Goal: Transaction & Acquisition: Purchase product/service

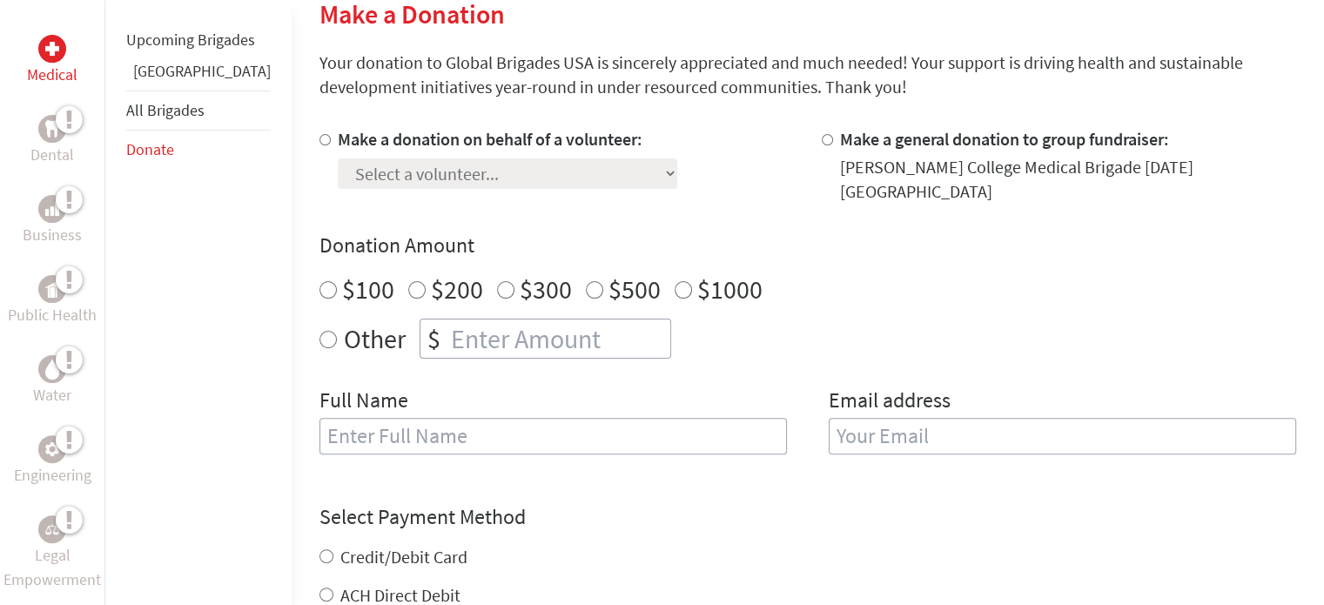
radio input "true"
click at [541, 326] on input "number" at bounding box center [558, 338] width 223 height 38
type input "250"
click at [844, 319] on div "Other $ 250" at bounding box center [807, 339] width 977 height 40
click at [522, 177] on div "Select a volunteer... [PERSON_NAME] De La [PERSON_NAME] Ama [PERSON_NAME] [PERS…" at bounding box center [507, 169] width 339 height 37
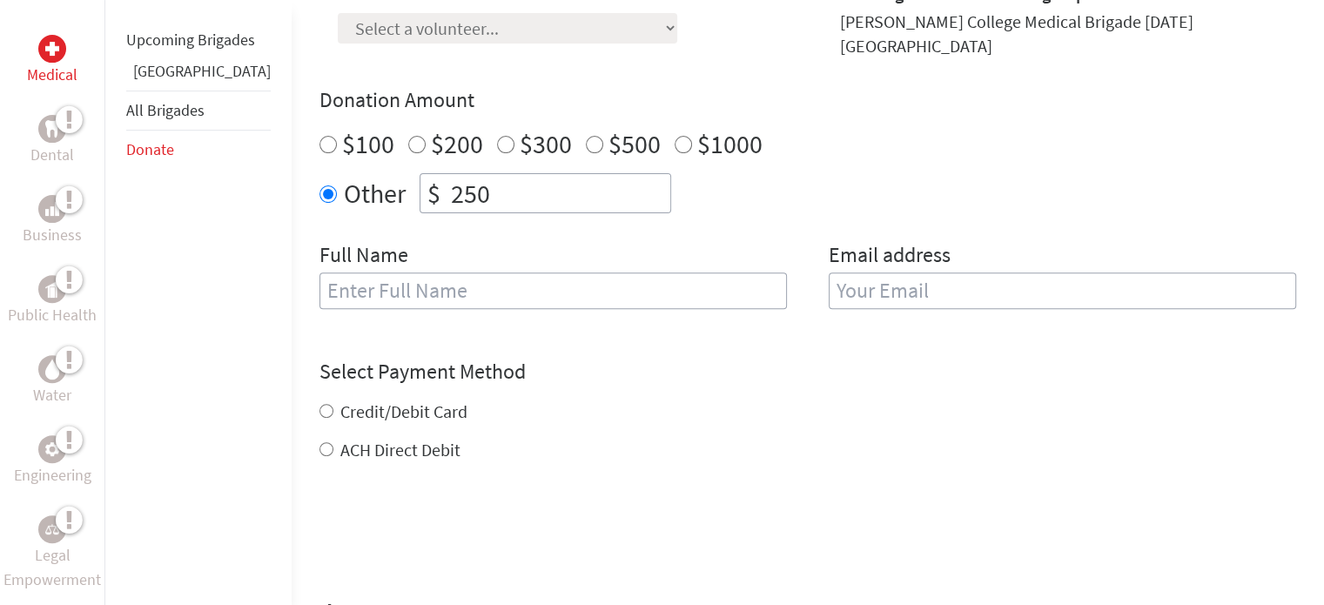
scroll to position [580, 0]
click at [468, 285] on input "text" at bounding box center [552, 291] width 467 height 37
type input "[PERSON_NAME]"
type input "[EMAIL_ADDRESS][PERSON_NAME][DOMAIN_NAME]"
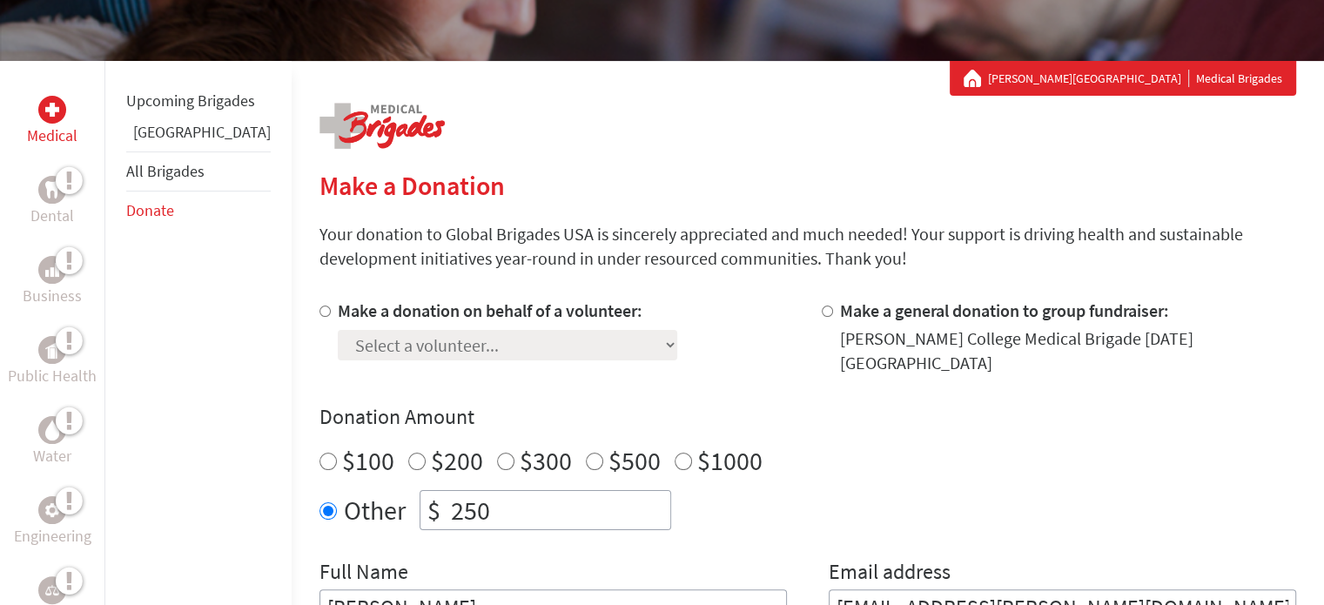
scroll to position [290, 0]
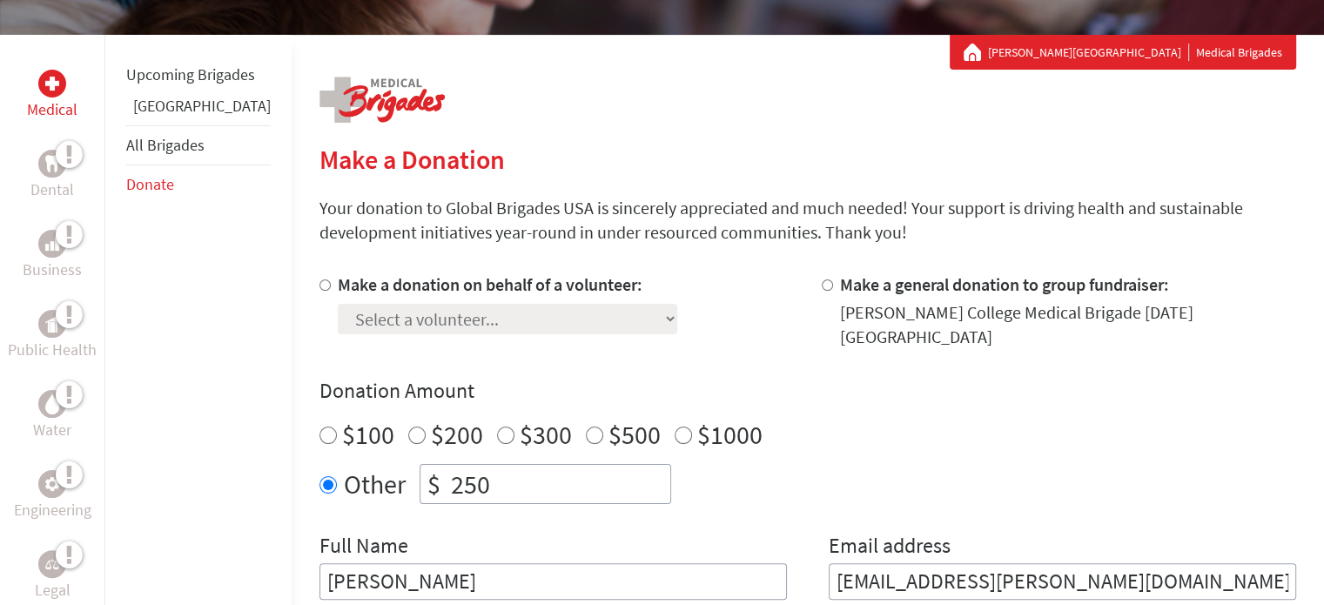
click at [956, 284] on label "Make a general donation to group fundraiser:" at bounding box center [1004, 284] width 329 height 22
click at [833, 284] on input "Make a general donation to group fundraiser:" at bounding box center [827, 284] width 11 height 11
radio input "true"
click at [477, 292] on label "Make a donation on behalf of a volunteer:" at bounding box center [490, 284] width 305 height 22
click at [331, 291] on input "Make a donation on behalf of a volunteer:" at bounding box center [324, 284] width 11 height 11
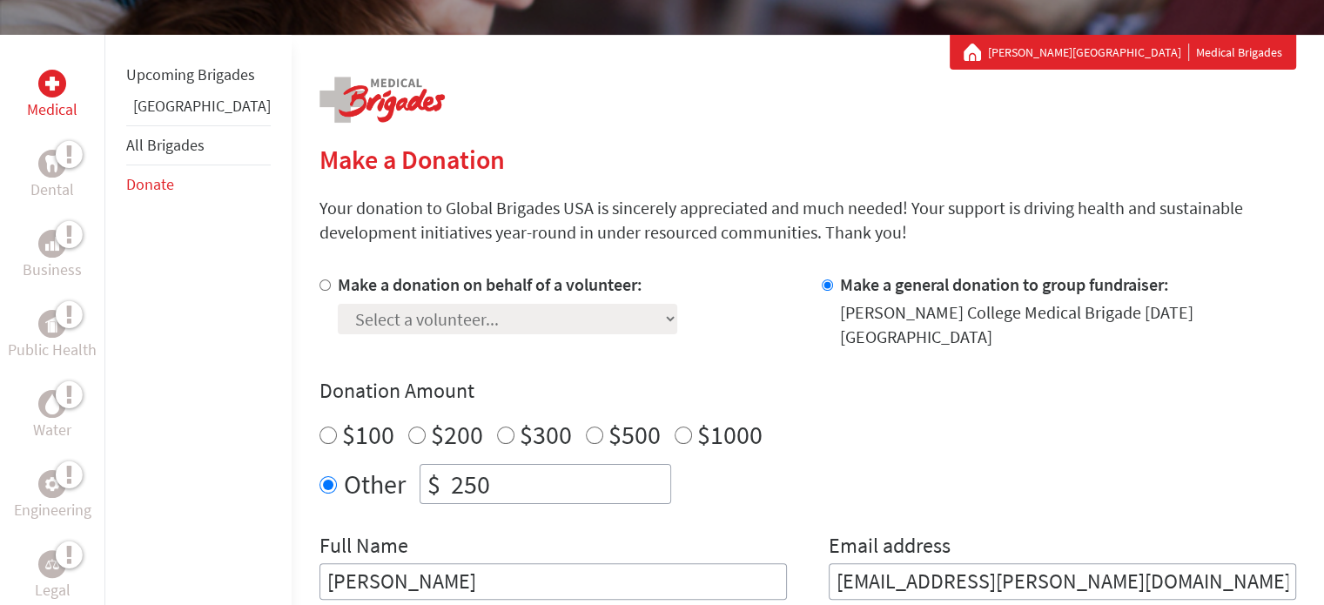
radio input "true"
click at [394, 336] on div "Make a donation on behalf of a volunteer: Select a volunteer... [PERSON_NAME] D…" at bounding box center [807, 435] width 977 height 327
click at [407, 326] on select "Select a volunteer... [PERSON_NAME] De La [PERSON_NAME] Ama [PERSON_NAME] [PERS…" at bounding box center [507, 319] width 339 height 30
click at [870, 377] on h4 "Donation Amount" at bounding box center [807, 391] width 977 height 28
